Goal: Task Accomplishment & Management: Complete application form

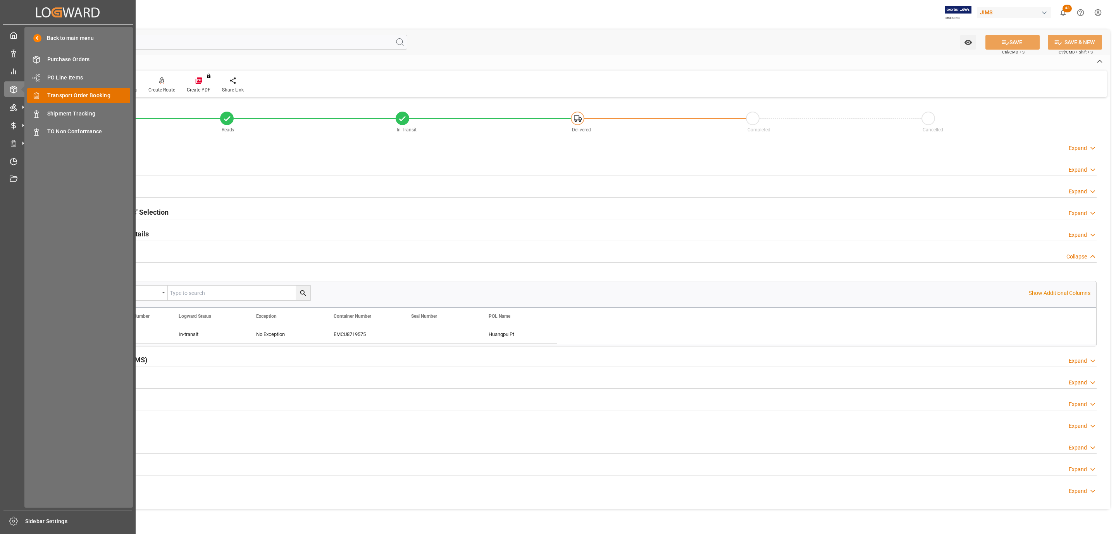
click at [99, 98] on span "Transport Order Booking" at bounding box center [88, 95] width 83 height 8
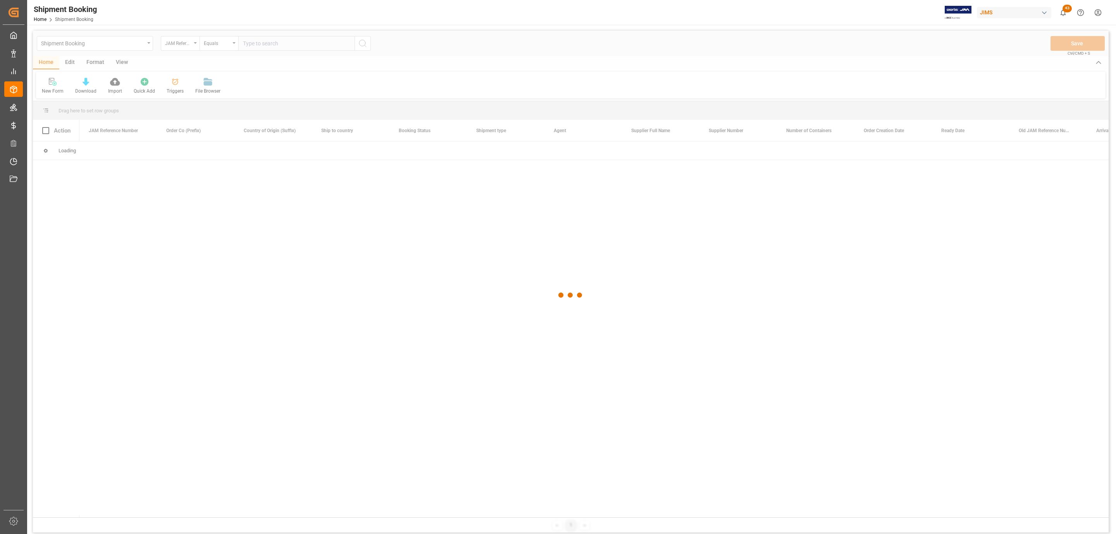
click at [295, 88] on div at bounding box center [571, 296] width 1076 height 530
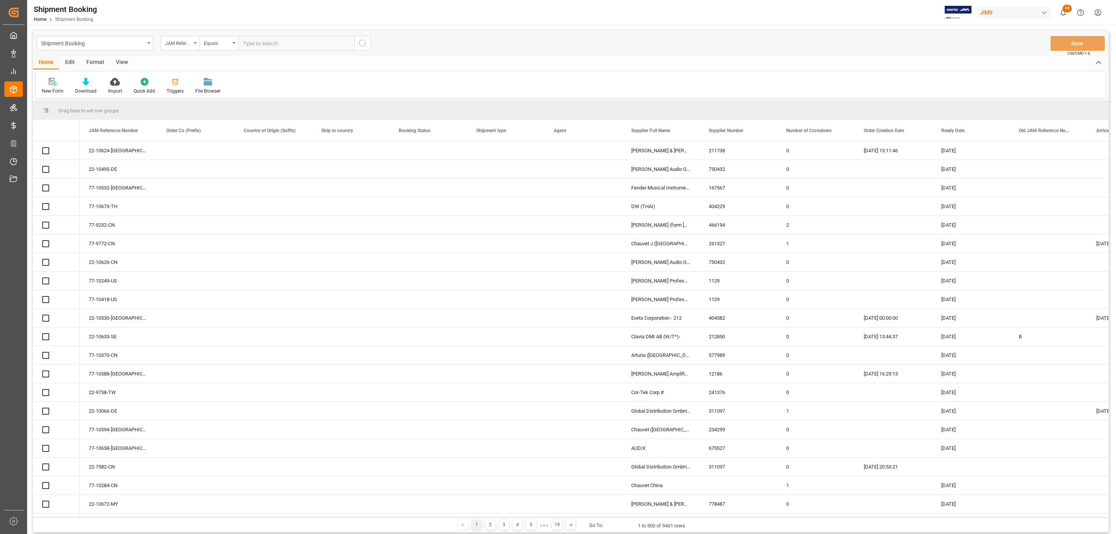
click at [49, 82] on icon at bounding box center [53, 82] width 8 height 8
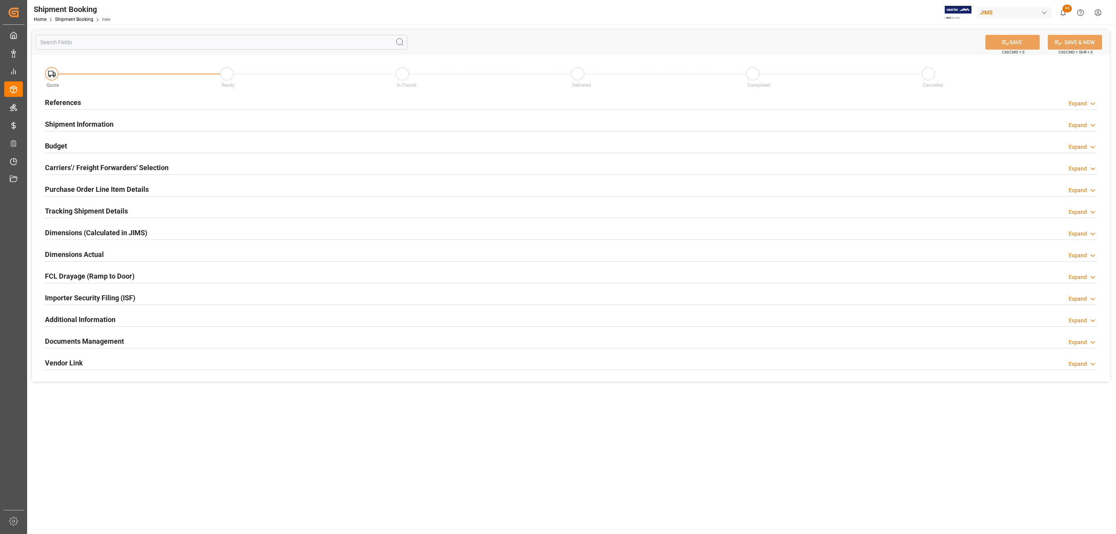
click at [97, 100] on div "References Expand" at bounding box center [571, 102] width 1052 height 15
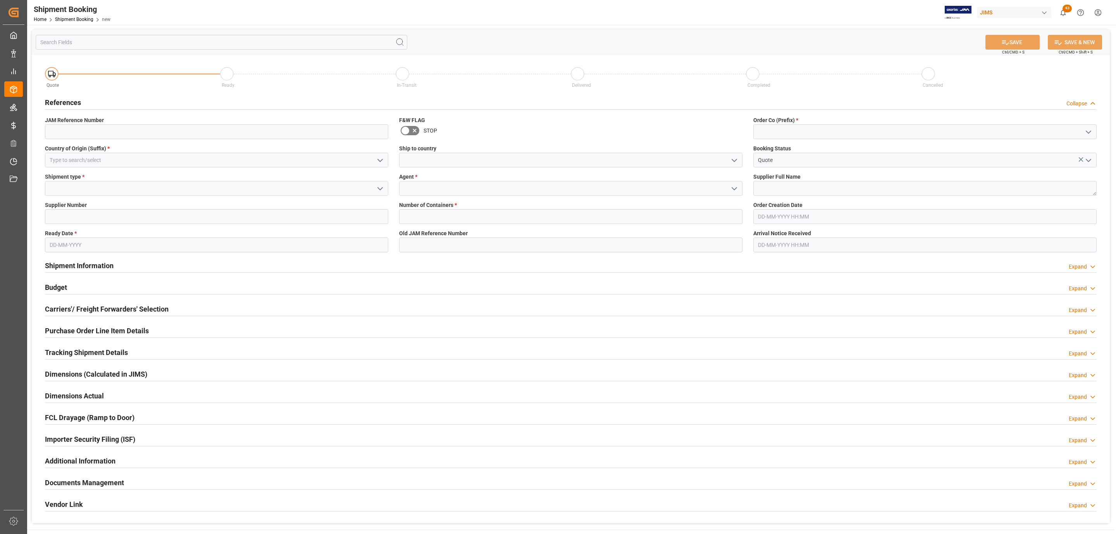
click at [1089, 133] on polyline "open menu" at bounding box center [1089, 132] width 5 height 2
click at [781, 163] on div "77" at bounding box center [925, 166] width 343 height 17
type input "77"
click at [820, 190] on textarea at bounding box center [925, 188] width 343 height 15
paste textarea "[PERSON_NAME]"
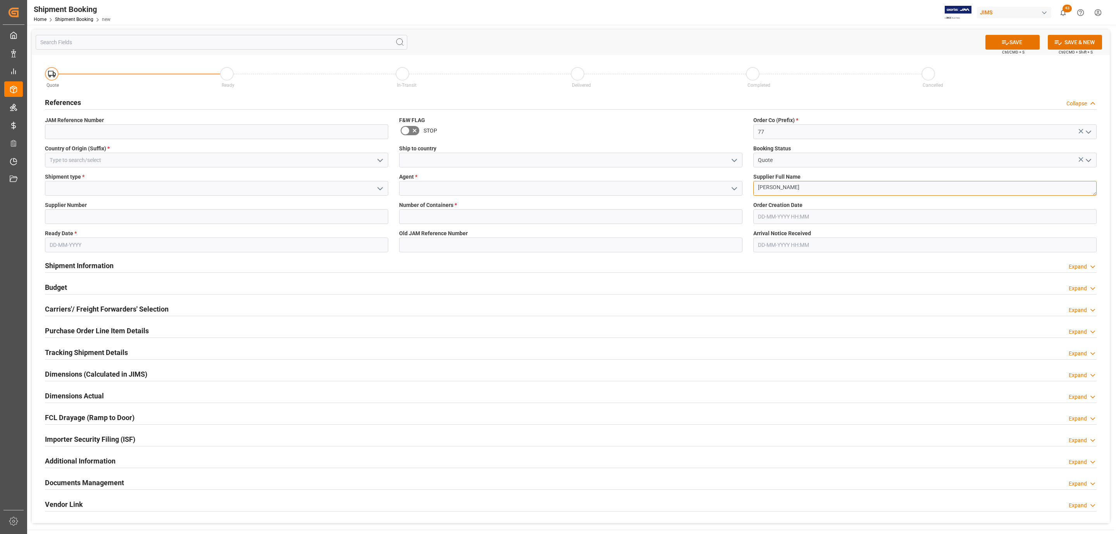
type textarea "[PERSON_NAME]"
click at [725, 157] on input at bounding box center [570, 160] width 343 height 15
type input "Canada"
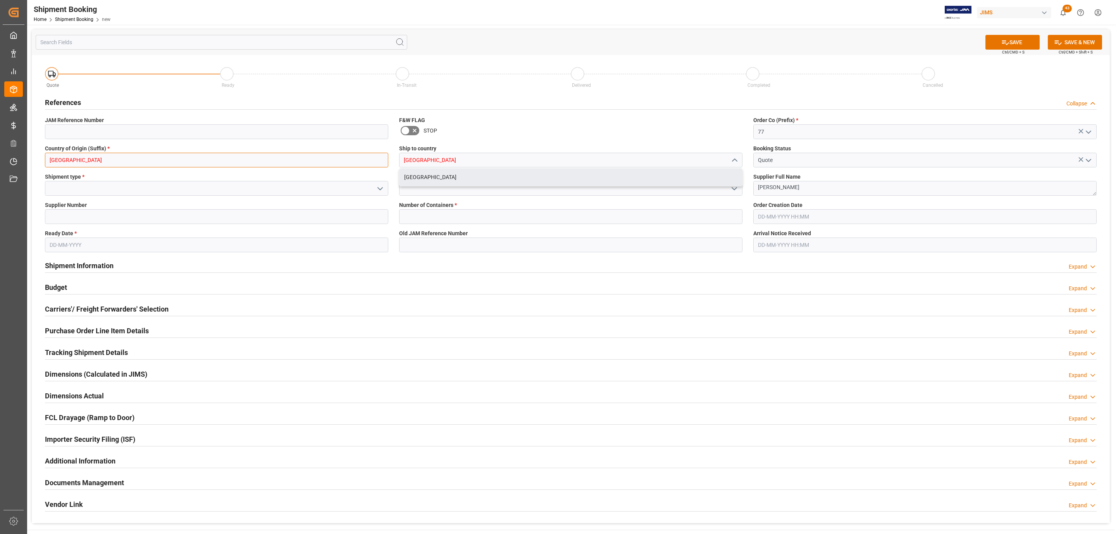
click at [295, 162] on input "Canada" at bounding box center [216, 160] width 343 height 15
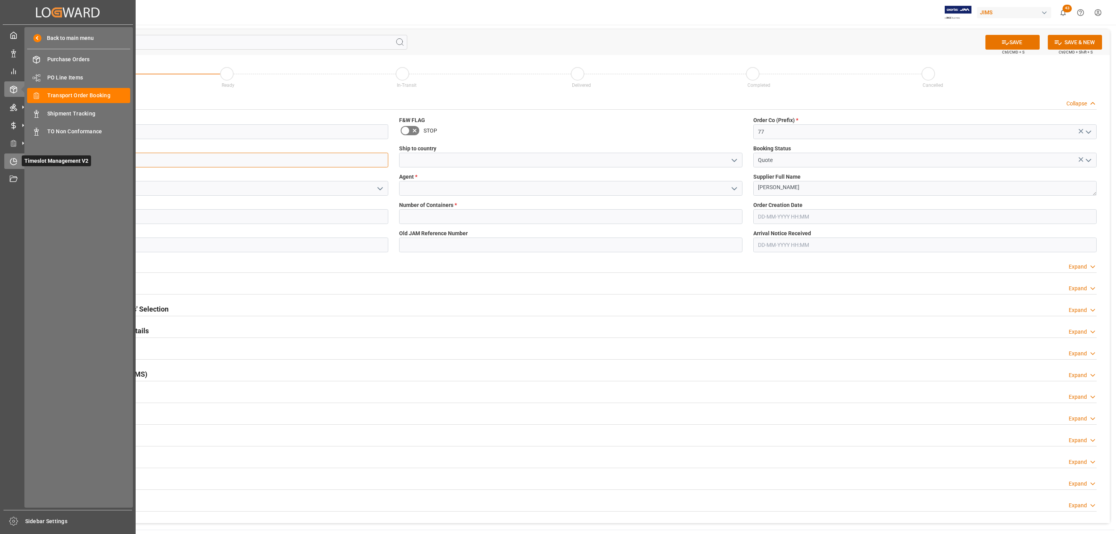
drag, startPoint x: 289, startPoint y: 162, endPoint x: 10, endPoint y: 163, distance: 279.1
click at [10, 162] on div "Created by potrace 1.15, written by Peter Selinger 2001-2017 Created by potrace…" at bounding box center [558, 267] width 1116 height 534
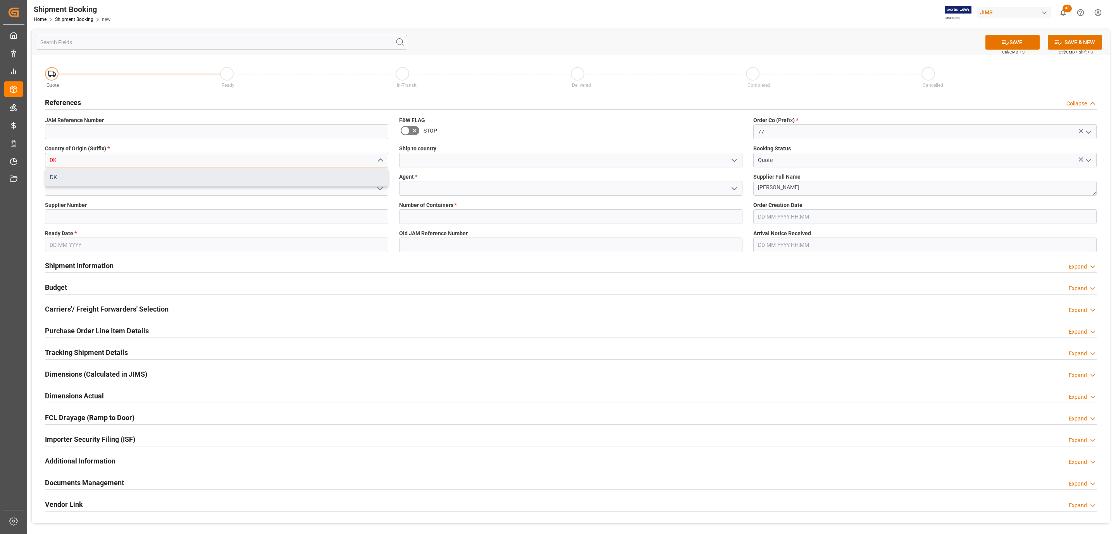
click at [185, 180] on div "DK" at bounding box center [216, 177] width 343 height 17
type input "DK"
click at [381, 187] on icon "open menu" at bounding box center [380, 188] width 9 height 9
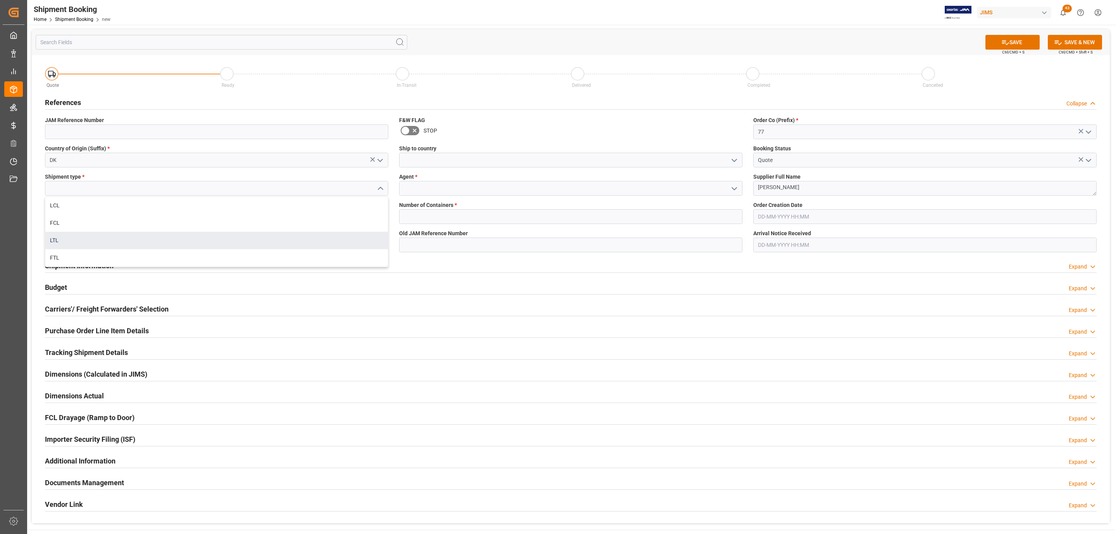
click at [78, 238] on div "LTL" at bounding box center [216, 240] width 343 height 17
type input "LTL"
click at [723, 184] on input at bounding box center [570, 188] width 343 height 15
click at [735, 187] on icon "open menu" at bounding box center [734, 188] width 9 height 9
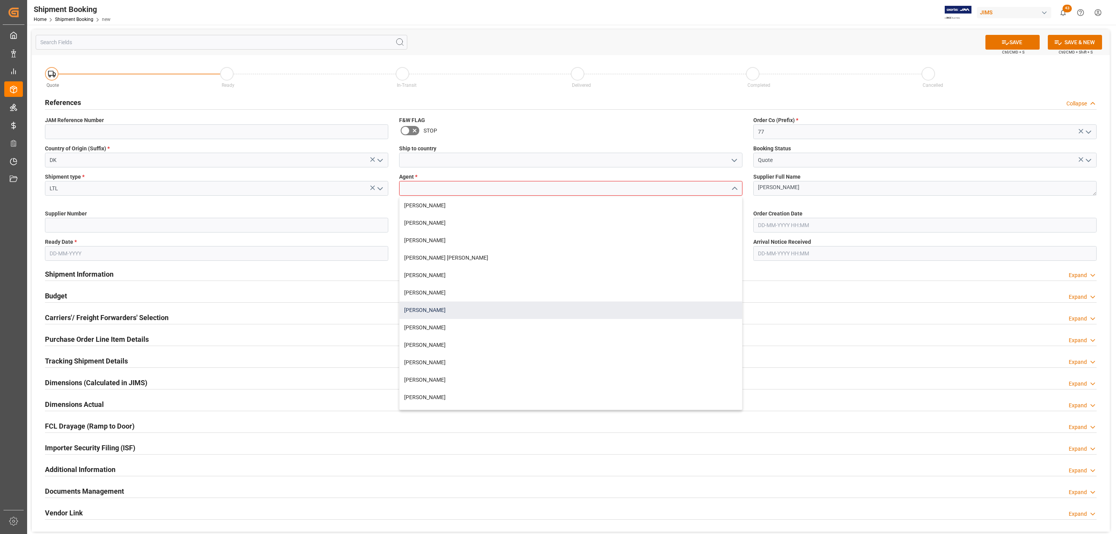
click at [436, 312] on div "[PERSON_NAME]" at bounding box center [571, 310] width 343 height 17
type input "[PERSON_NAME]"
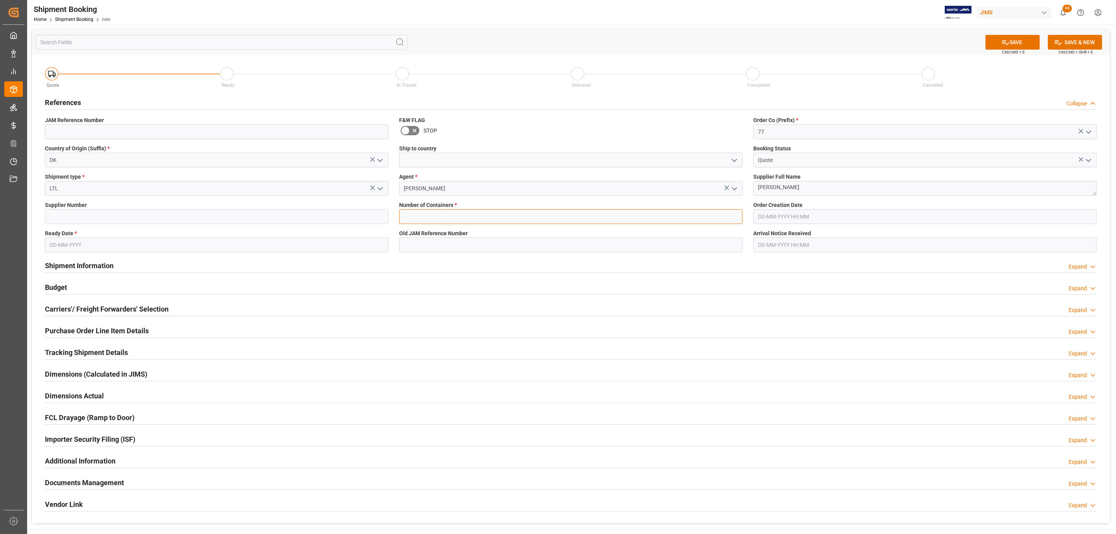
click at [654, 216] on input "text" at bounding box center [570, 216] width 343 height 15
type input "0"
click at [160, 241] on input "text" at bounding box center [216, 245] width 343 height 15
drag, startPoint x: 81, startPoint y: 282, endPoint x: 87, endPoint y: 290, distance: 10.5
click at [81, 282] on div "Mo Tu We Th Fr Sa Su" at bounding box center [100, 275] width 110 height 15
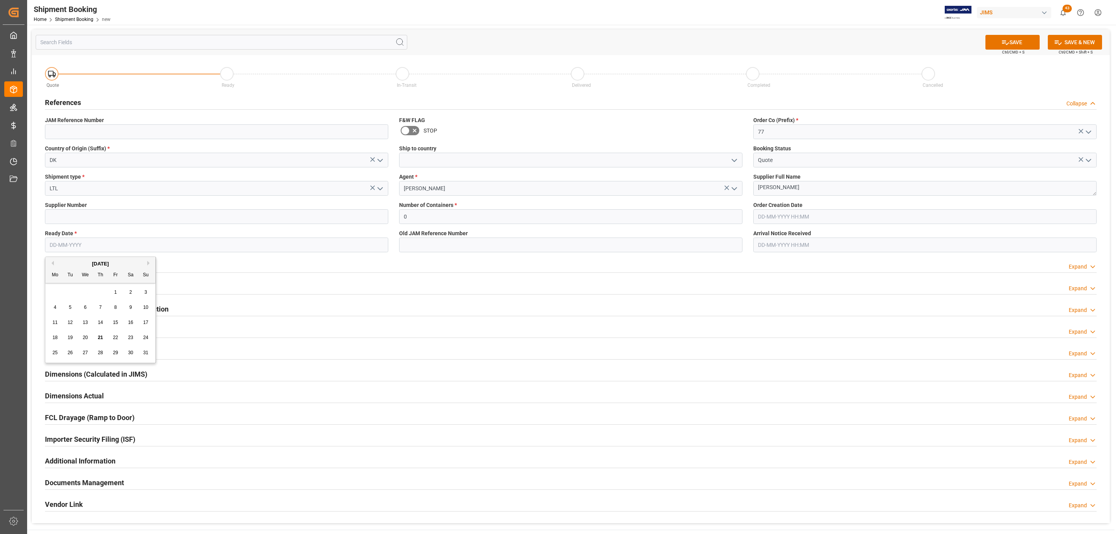
click at [55, 352] on span "25" at bounding box center [54, 352] width 5 height 5
type input "[DATE]"
click at [1012, 42] on button "SAVE" at bounding box center [1013, 42] width 54 height 15
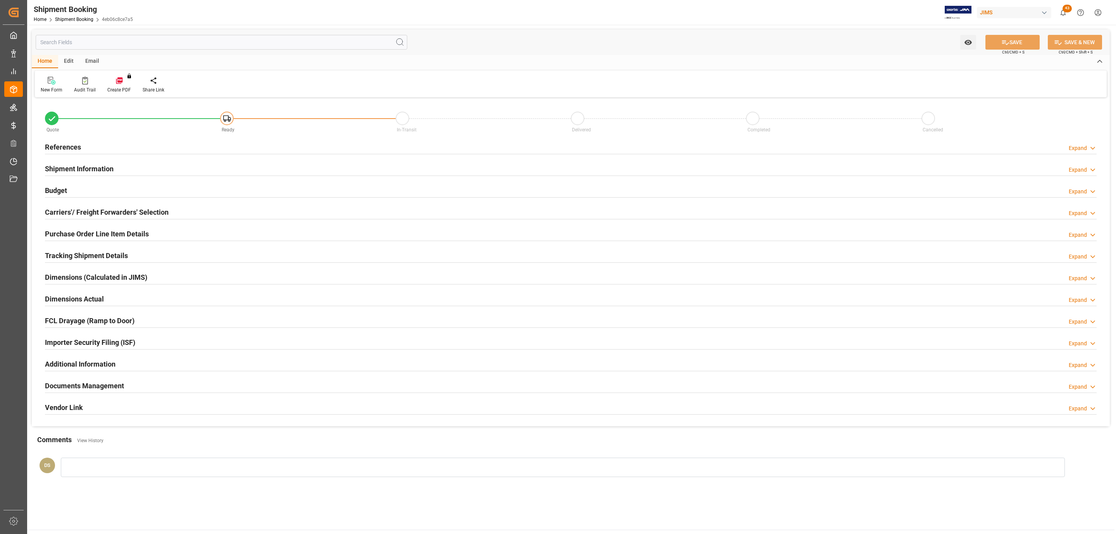
type input "0"
type input "[DATE]"
click at [83, 147] on div "References Expand" at bounding box center [571, 146] width 1052 height 15
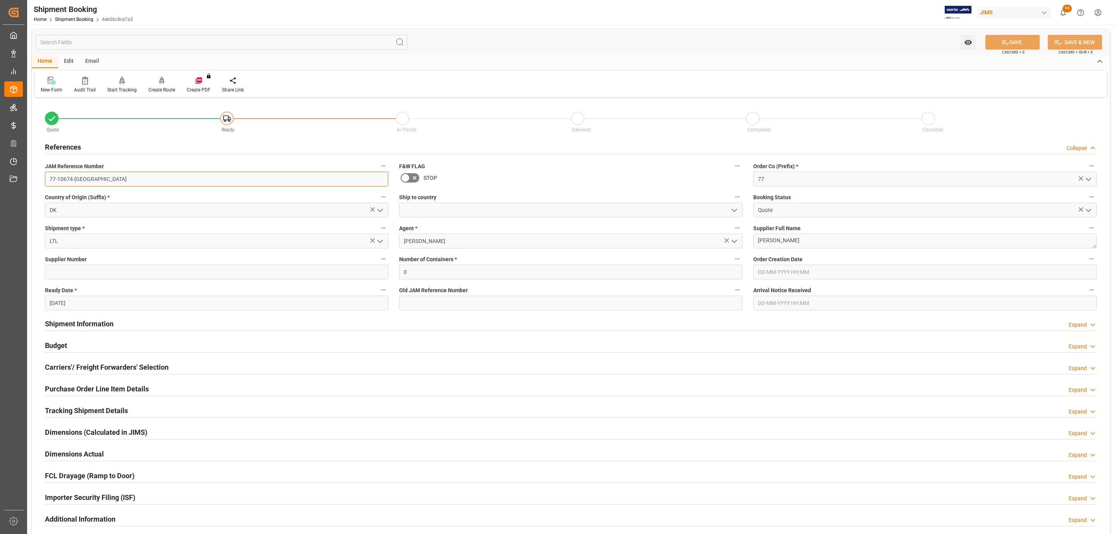
click at [107, 184] on input "77-10674-[GEOGRAPHIC_DATA]" at bounding box center [216, 179] width 343 height 15
drag, startPoint x: 168, startPoint y: 368, endPoint x: 63, endPoint y: 434, distance: 124.0
click at [168, 368] on div "Carriers'/ Freight Forwarders' Selection Expand" at bounding box center [571, 366] width 1052 height 15
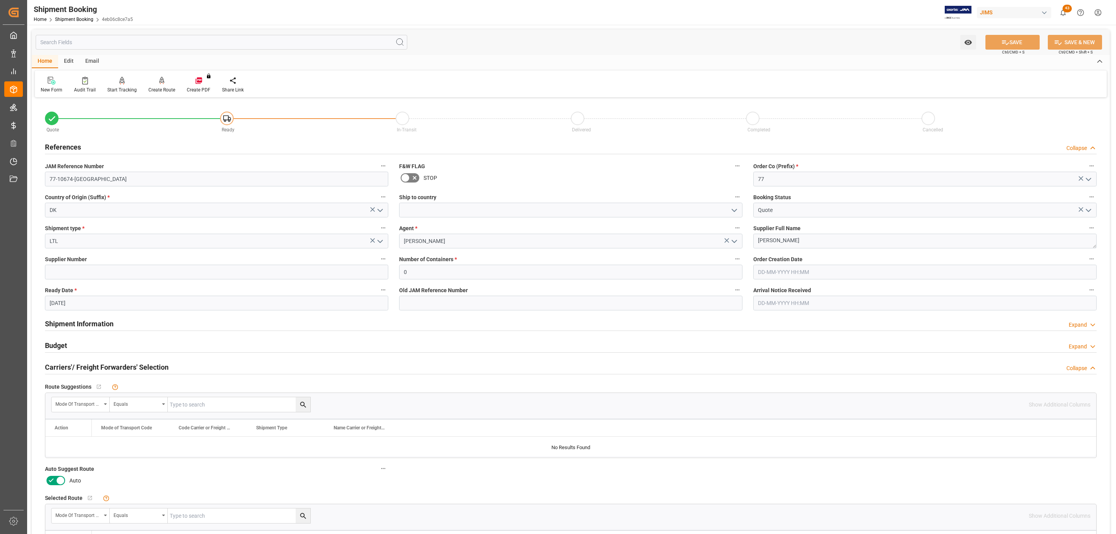
click at [56, 484] on icon at bounding box center [60, 480] width 9 height 9
click at [0, 0] on input "checkbox" at bounding box center [0, 0] width 0 height 0
click at [1014, 48] on button "SAVE" at bounding box center [1013, 42] width 54 height 15
